Goal: Transaction & Acquisition: Purchase product/service

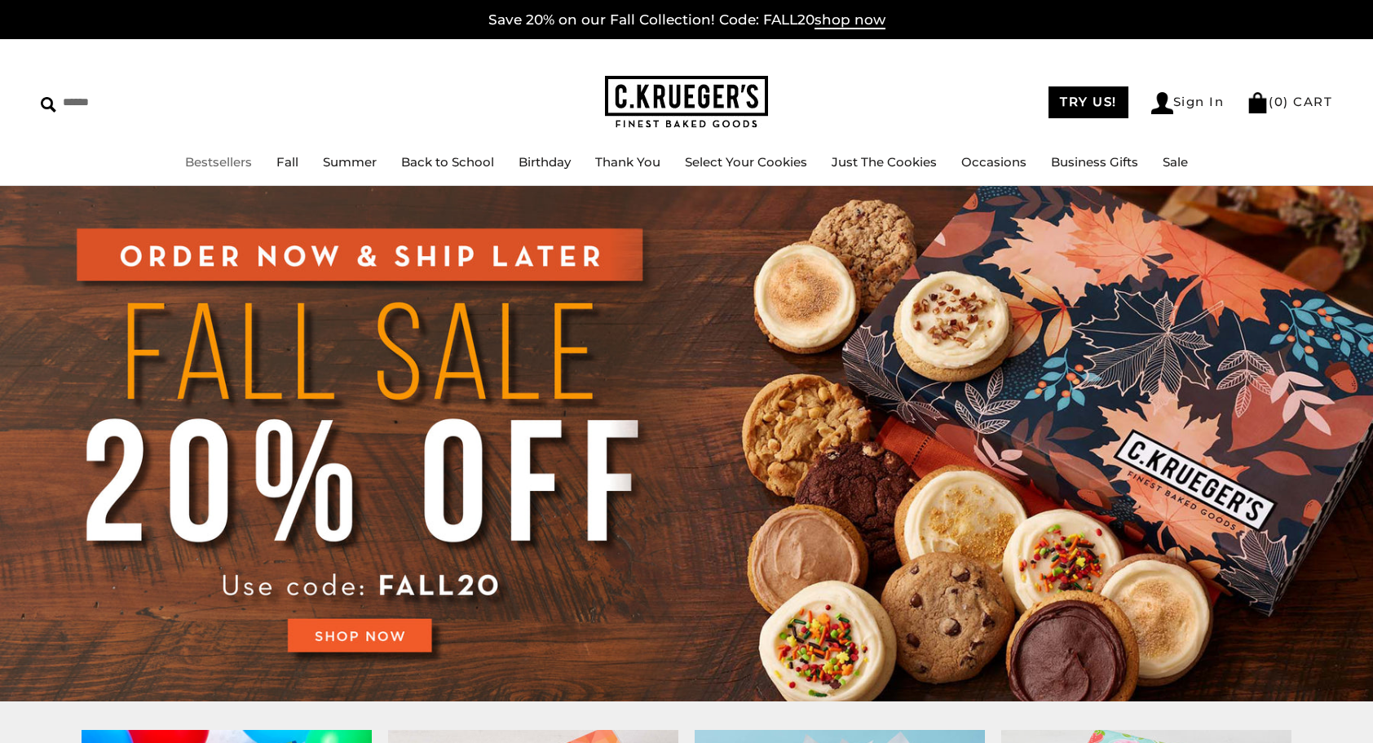
click at [217, 164] on link "Bestsellers" at bounding box center [218, 161] width 67 height 15
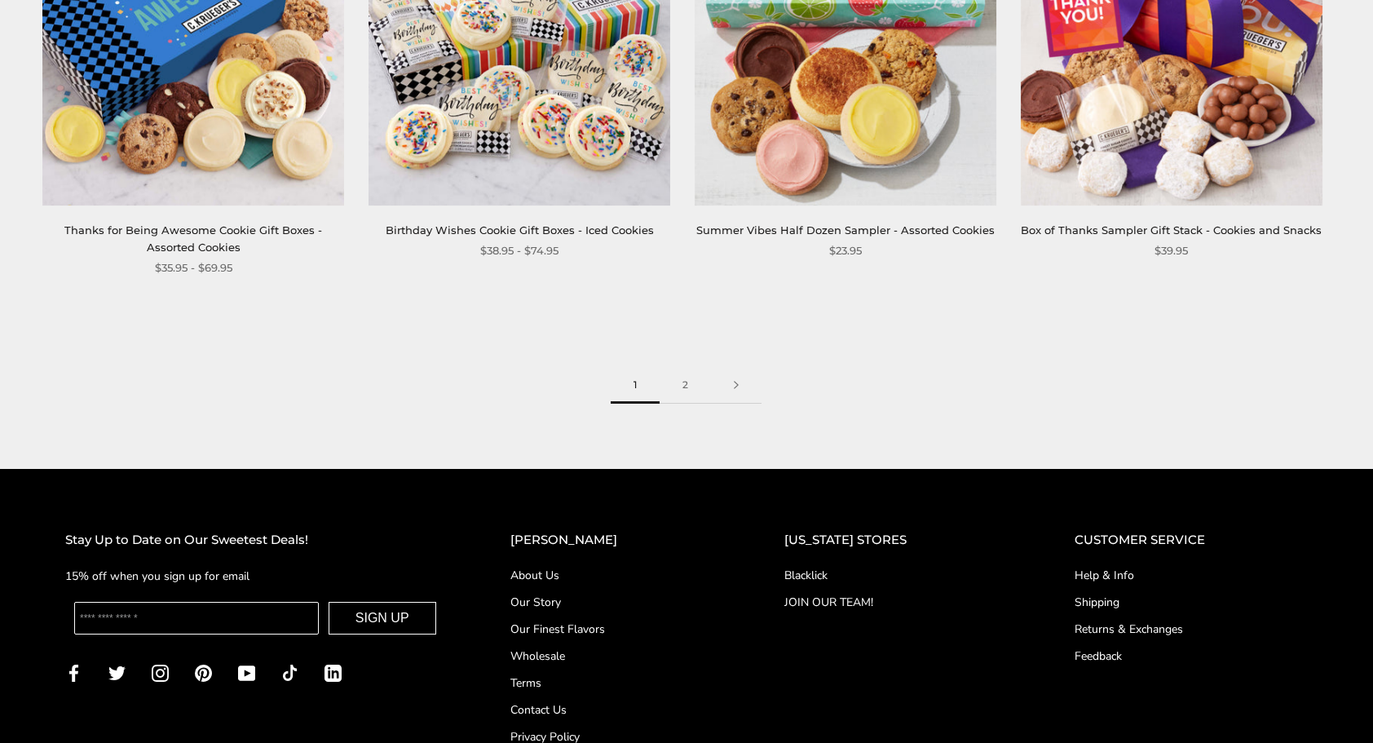
scroll to position [2530, 0]
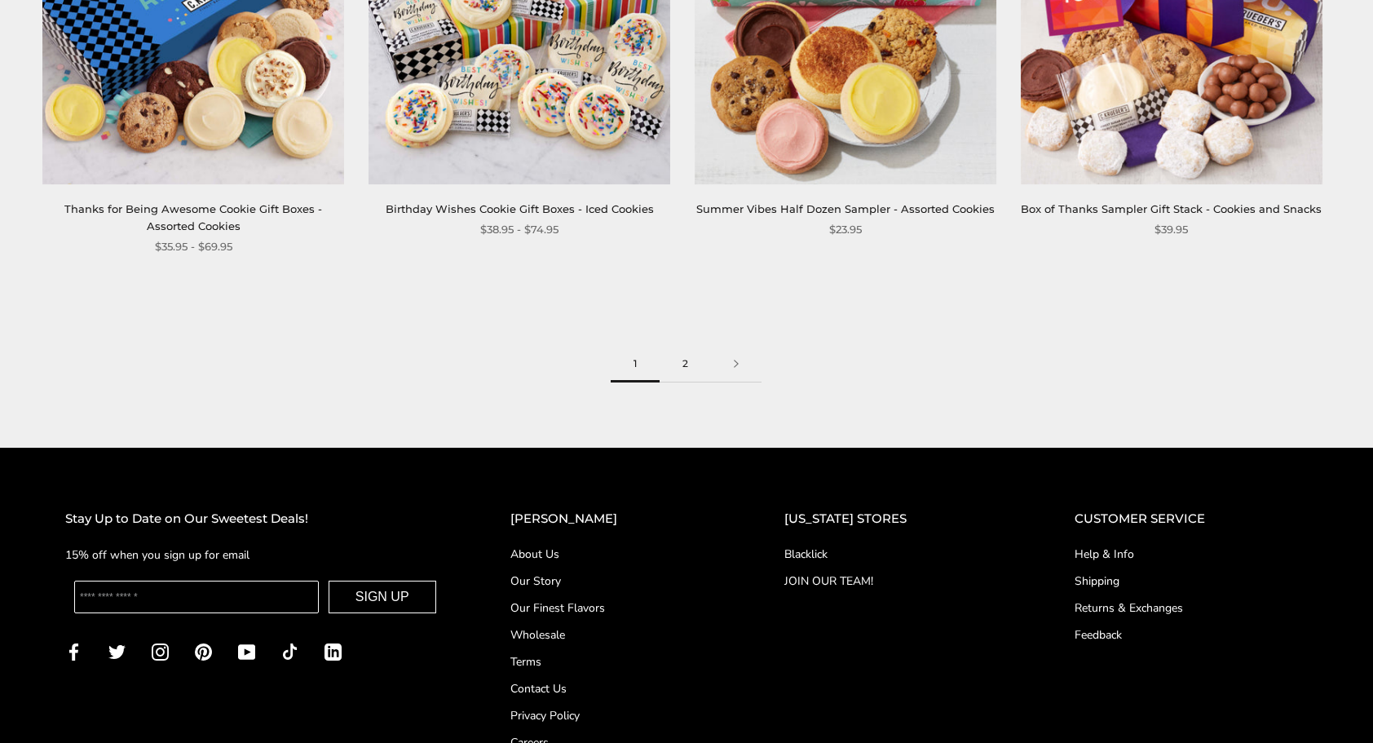
click at [681, 364] on link "2" at bounding box center [684, 364] width 51 height 37
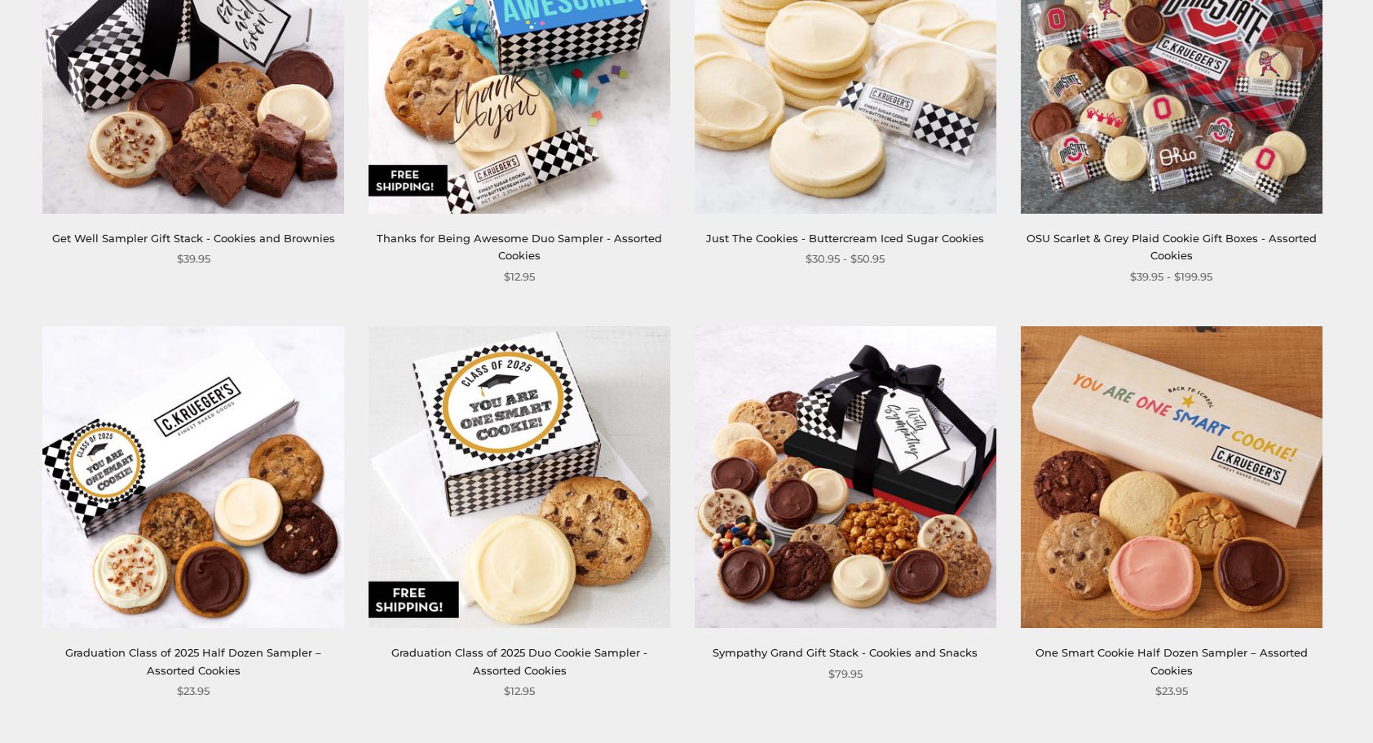
scroll to position [869, 0]
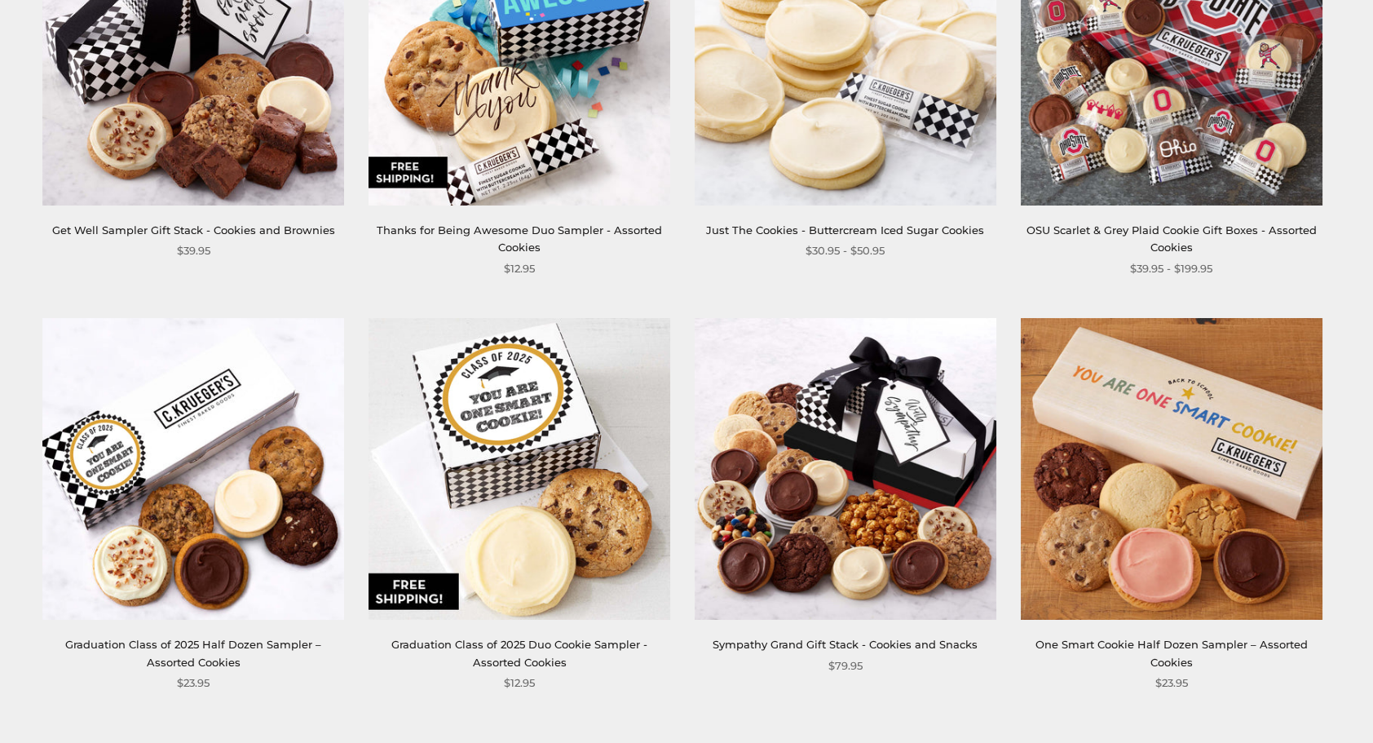
click at [850, 158] on img at bounding box center [846, 55] width 302 height 302
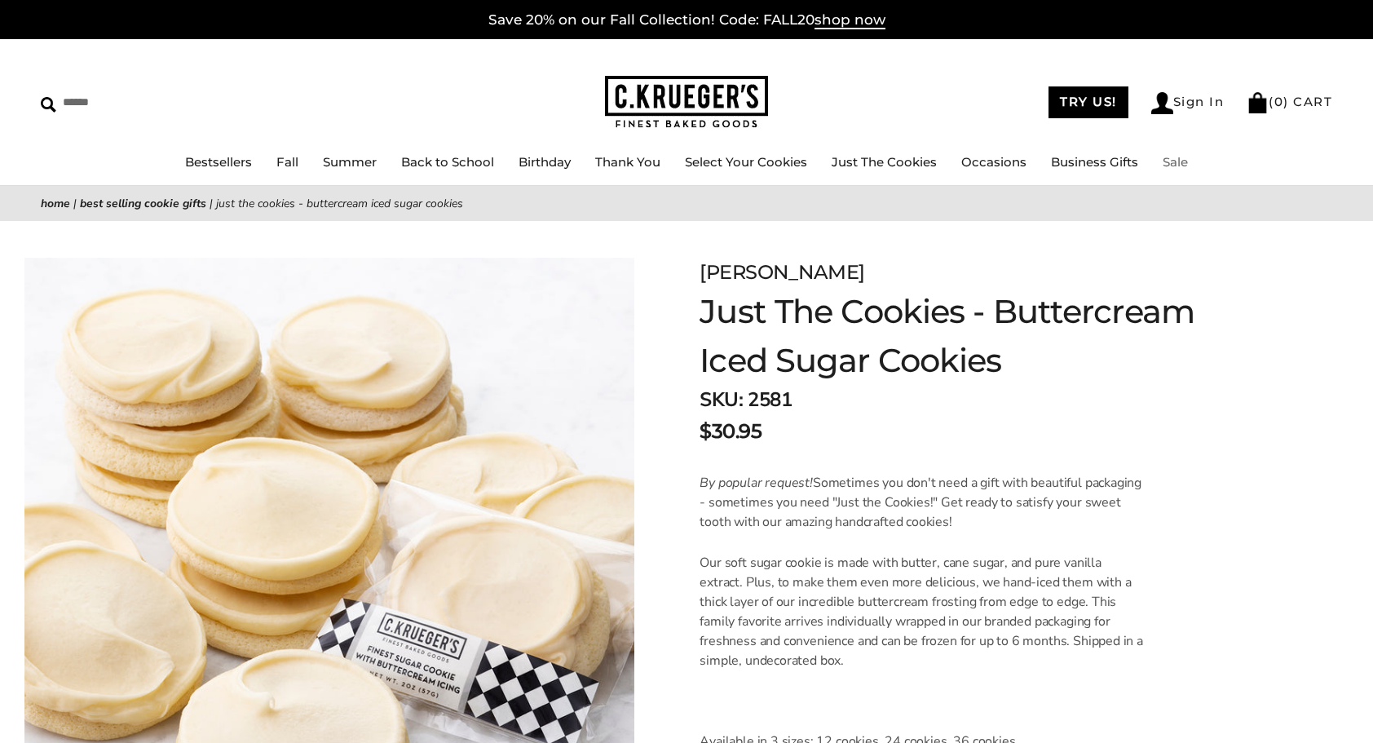
click at [1175, 162] on link "Sale" at bounding box center [1174, 161] width 25 height 15
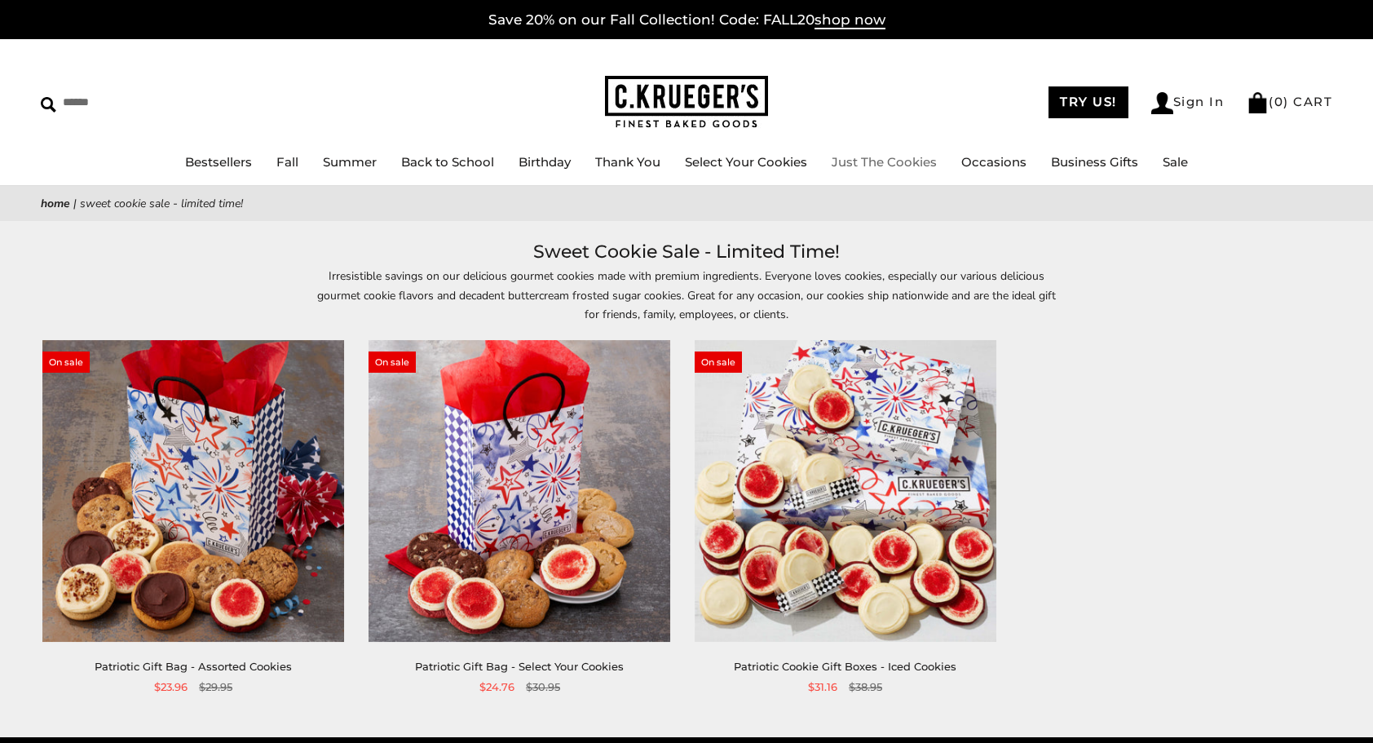
click at [879, 161] on link "Just The Cookies" at bounding box center [883, 161] width 105 height 15
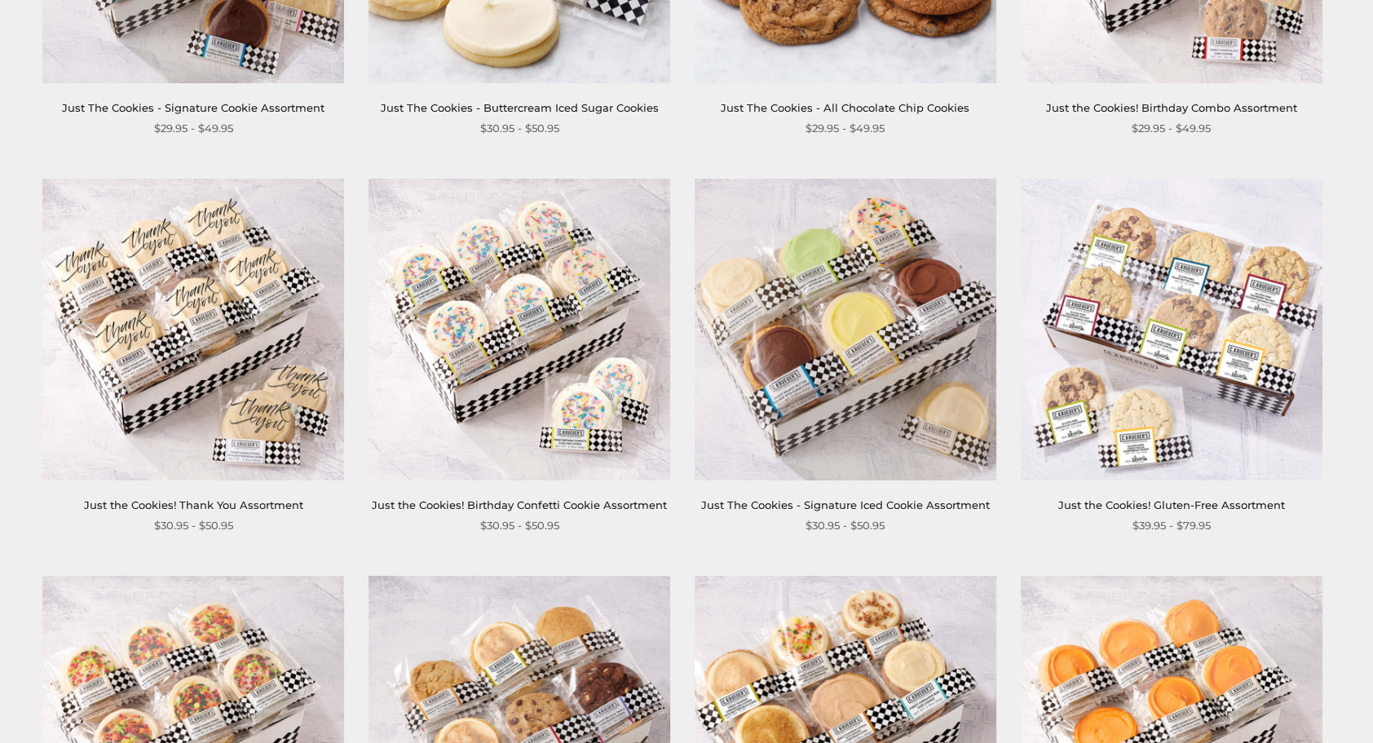
scroll to position [978, 0]
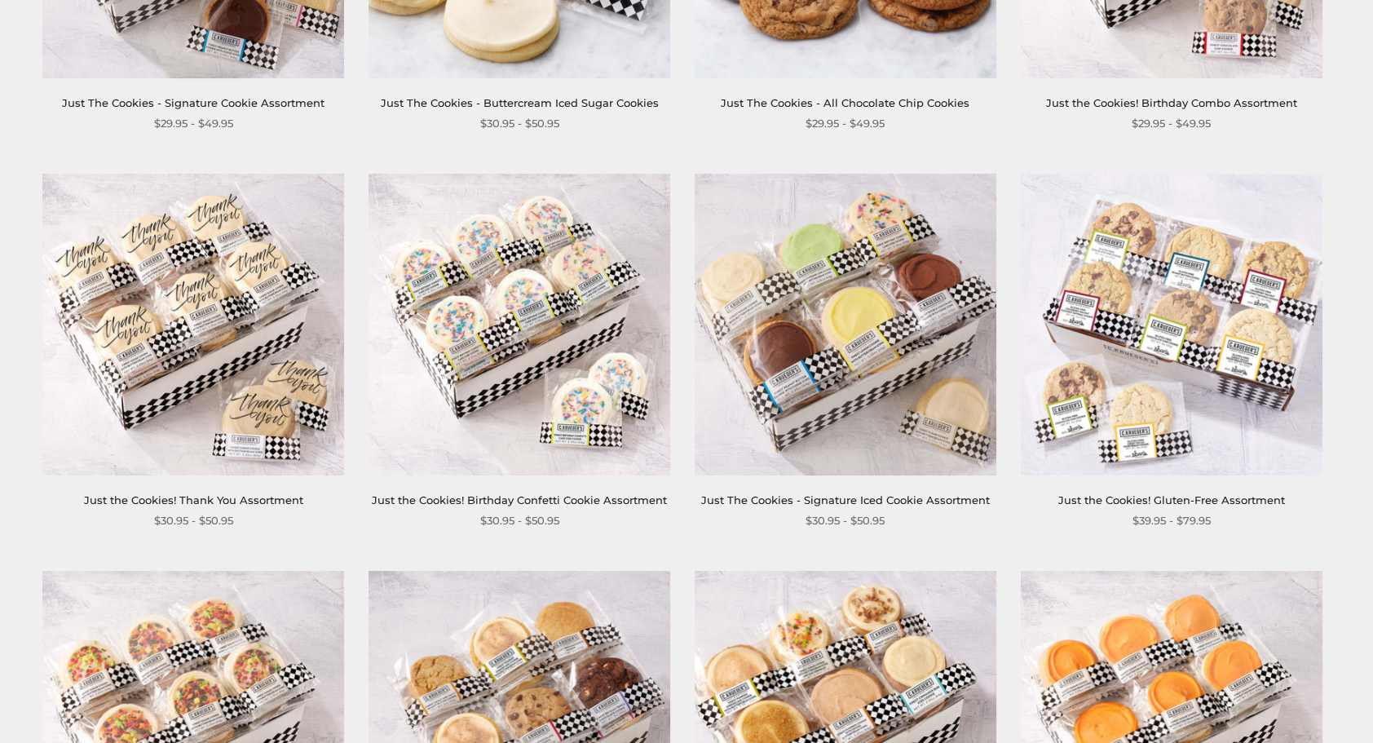
click at [196, 502] on link "Just the Cookies! Thank You Assortment" at bounding box center [193, 499] width 219 height 13
